Goal: Task Accomplishment & Management: Manage account settings

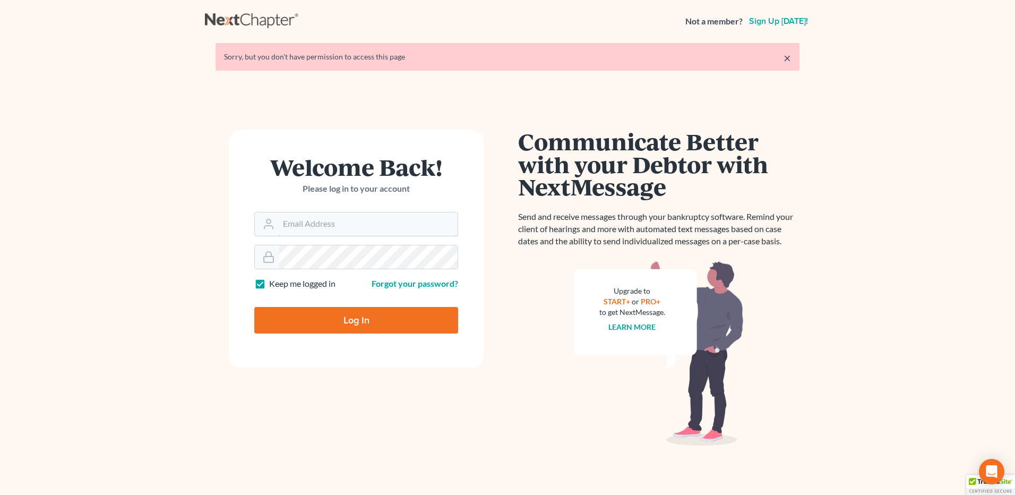
type input "[EMAIL_ADDRESS][DOMAIN_NAME]"
click at [345, 319] on input "Log In" at bounding box center [356, 320] width 204 height 27
type input "Thinking..."
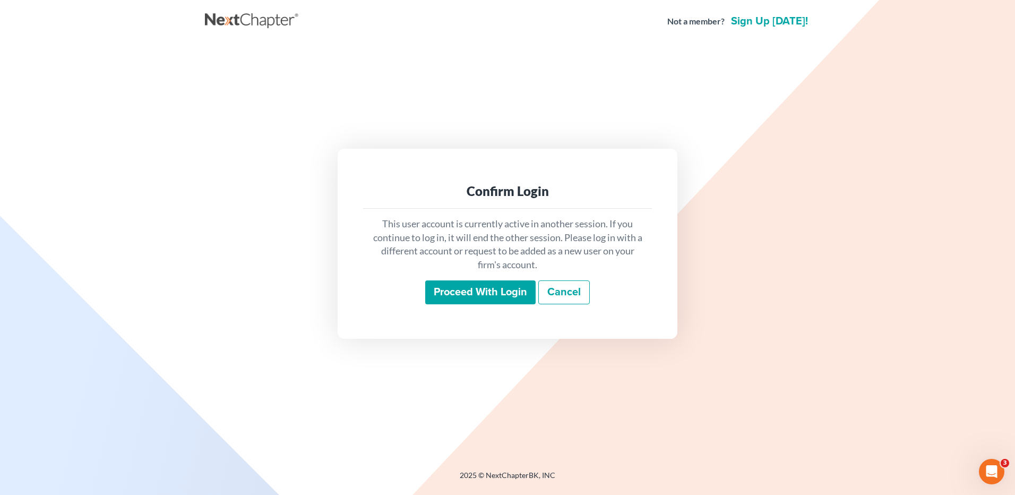
click at [476, 292] on input "Proceed with login" at bounding box center [480, 292] width 110 height 24
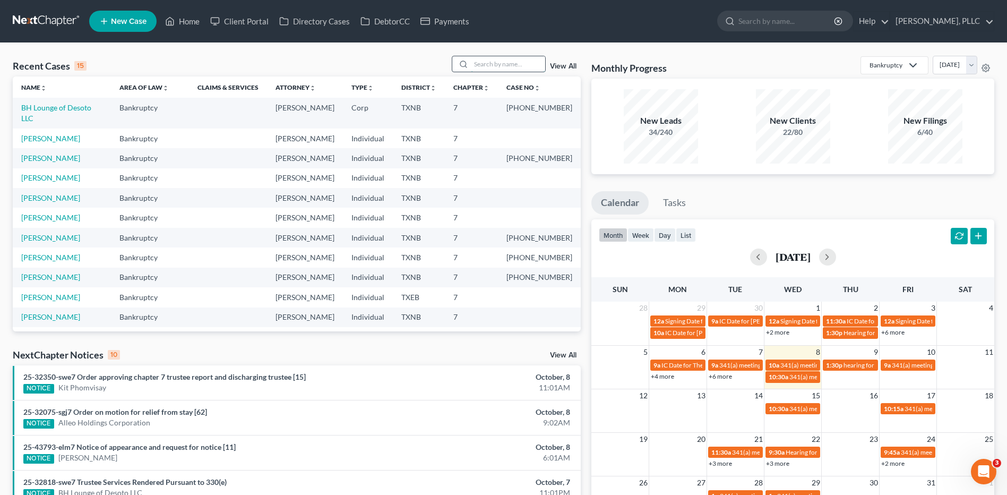
click at [480, 63] on input "search" at bounding box center [508, 63] width 74 height 15
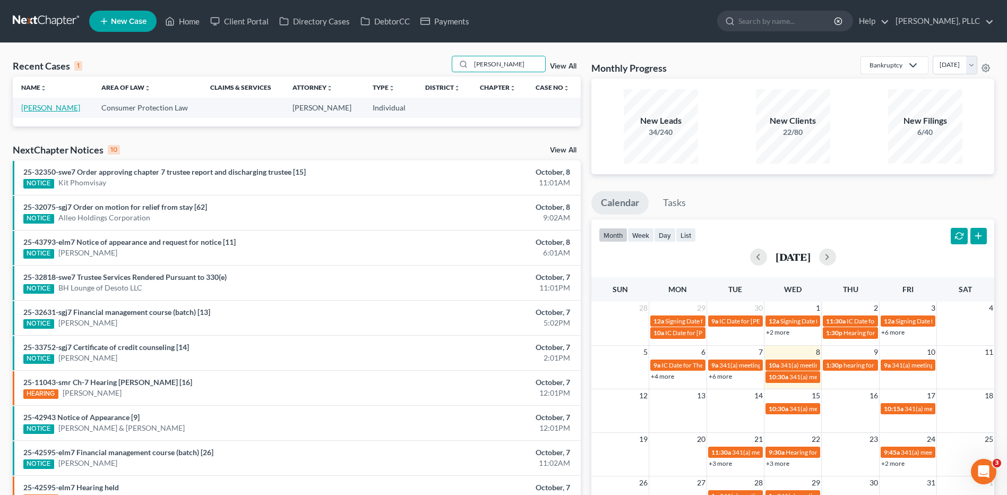
type input "pinkney"
click at [45, 110] on link "Pinkney, Roger" at bounding box center [50, 107] width 59 height 9
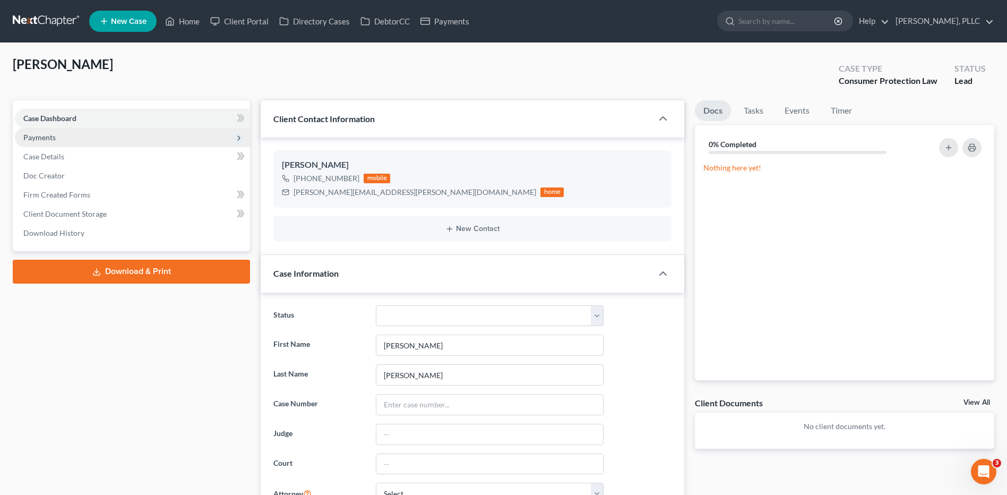
click at [53, 135] on span "Payments" at bounding box center [39, 137] width 32 height 9
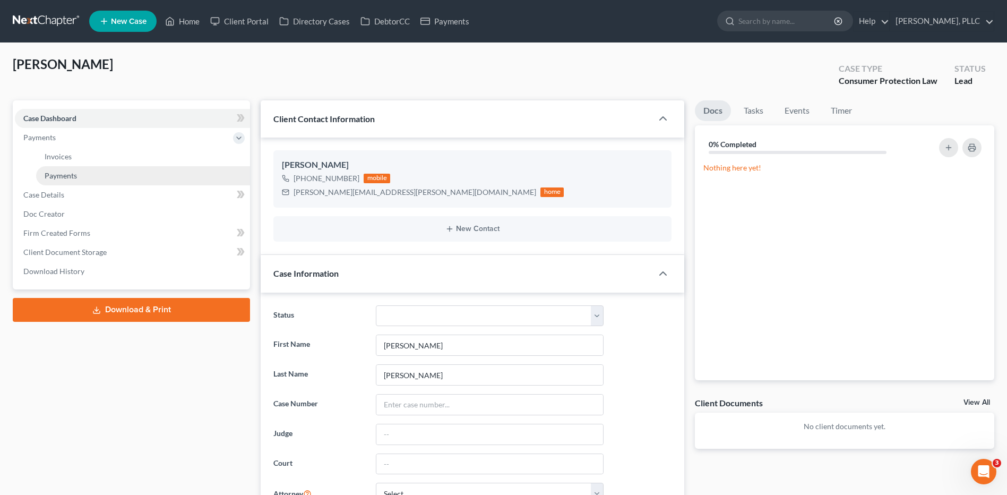
click at [68, 174] on span "Payments" at bounding box center [61, 175] width 32 height 9
